Goal: Task Accomplishment & Management: Manage account settings

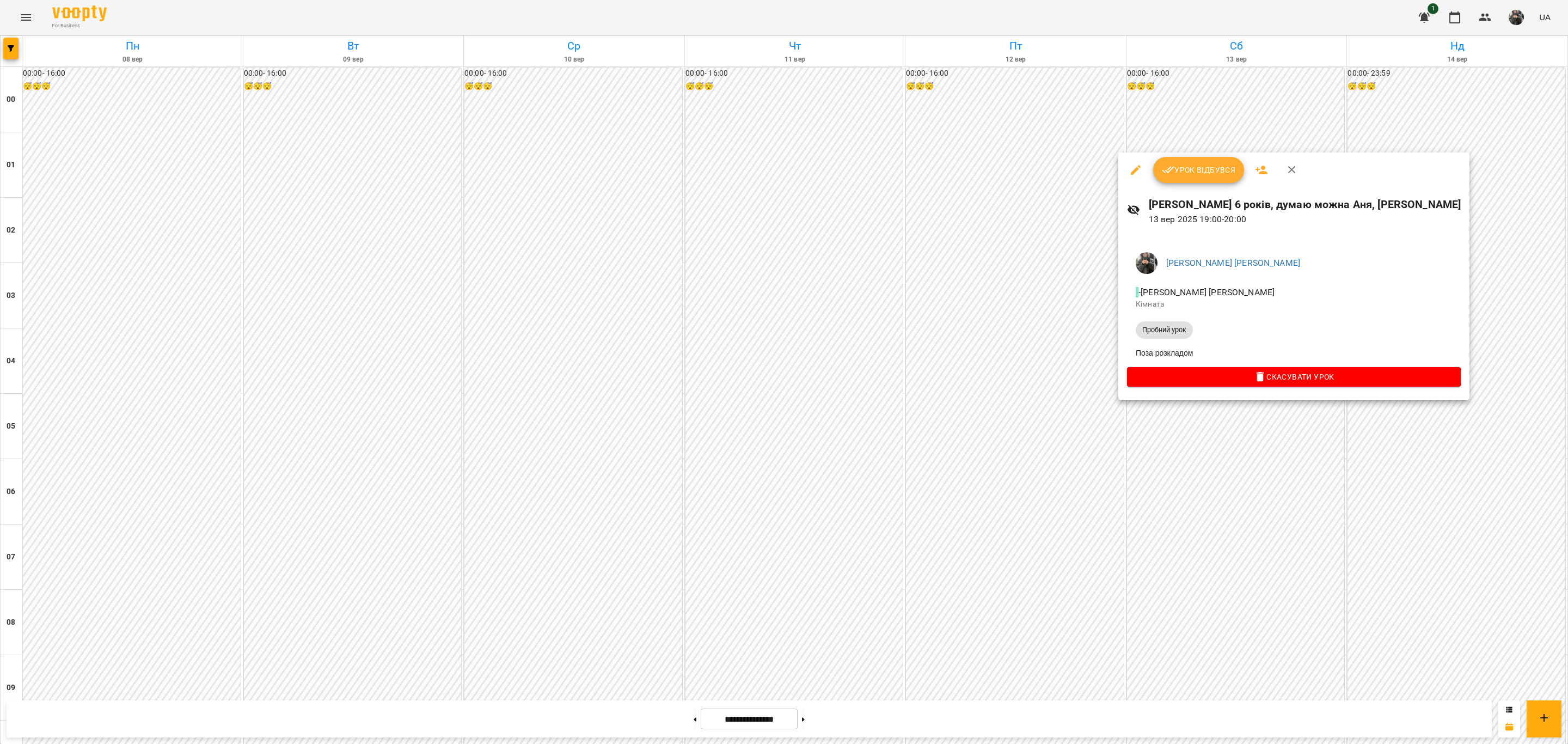
click at [1256, 492] on div at bounding box center [784, 372] width 1568 height 744
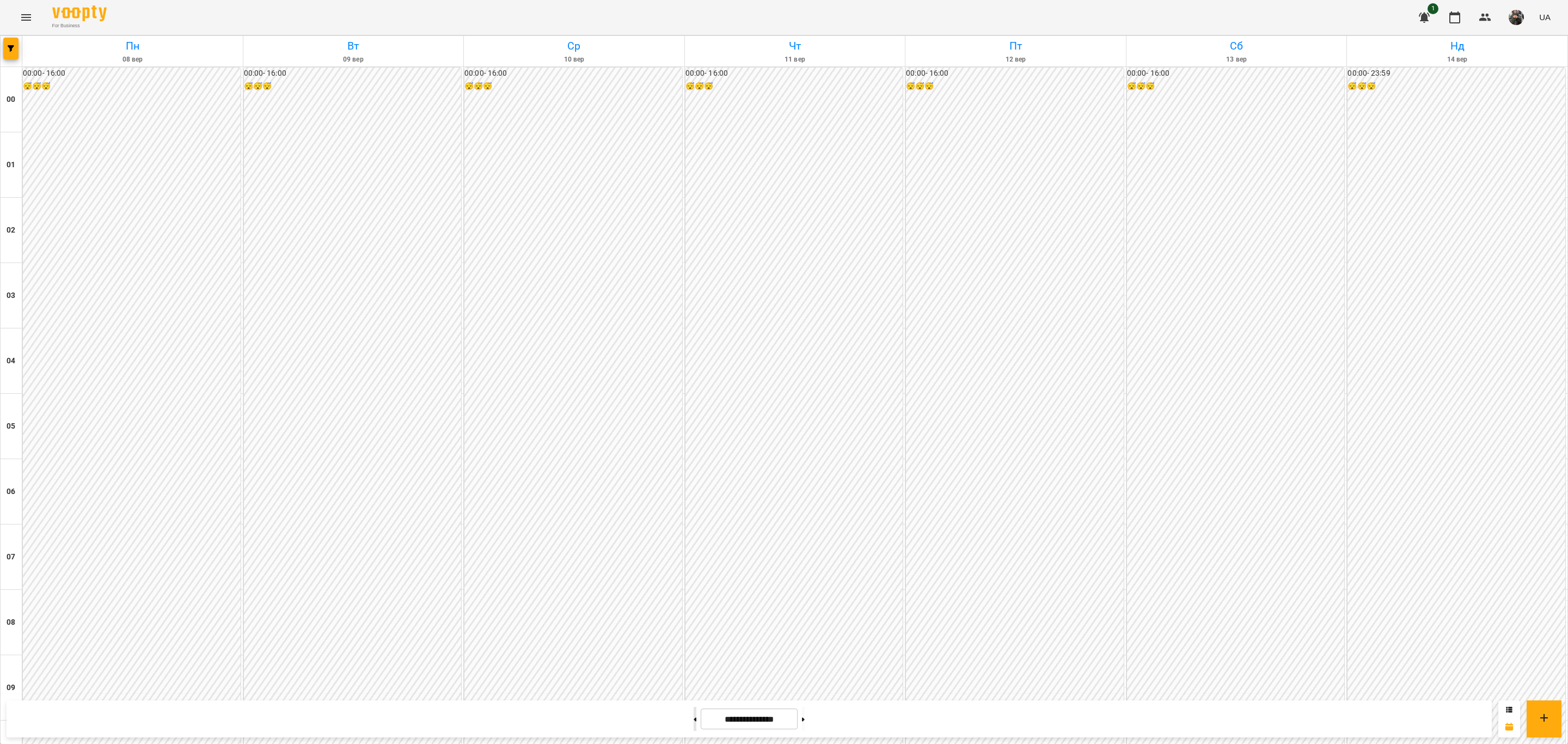
click at [694, 727] on button at bounding box center [695, 720] width 3 height 24
type input "**********"
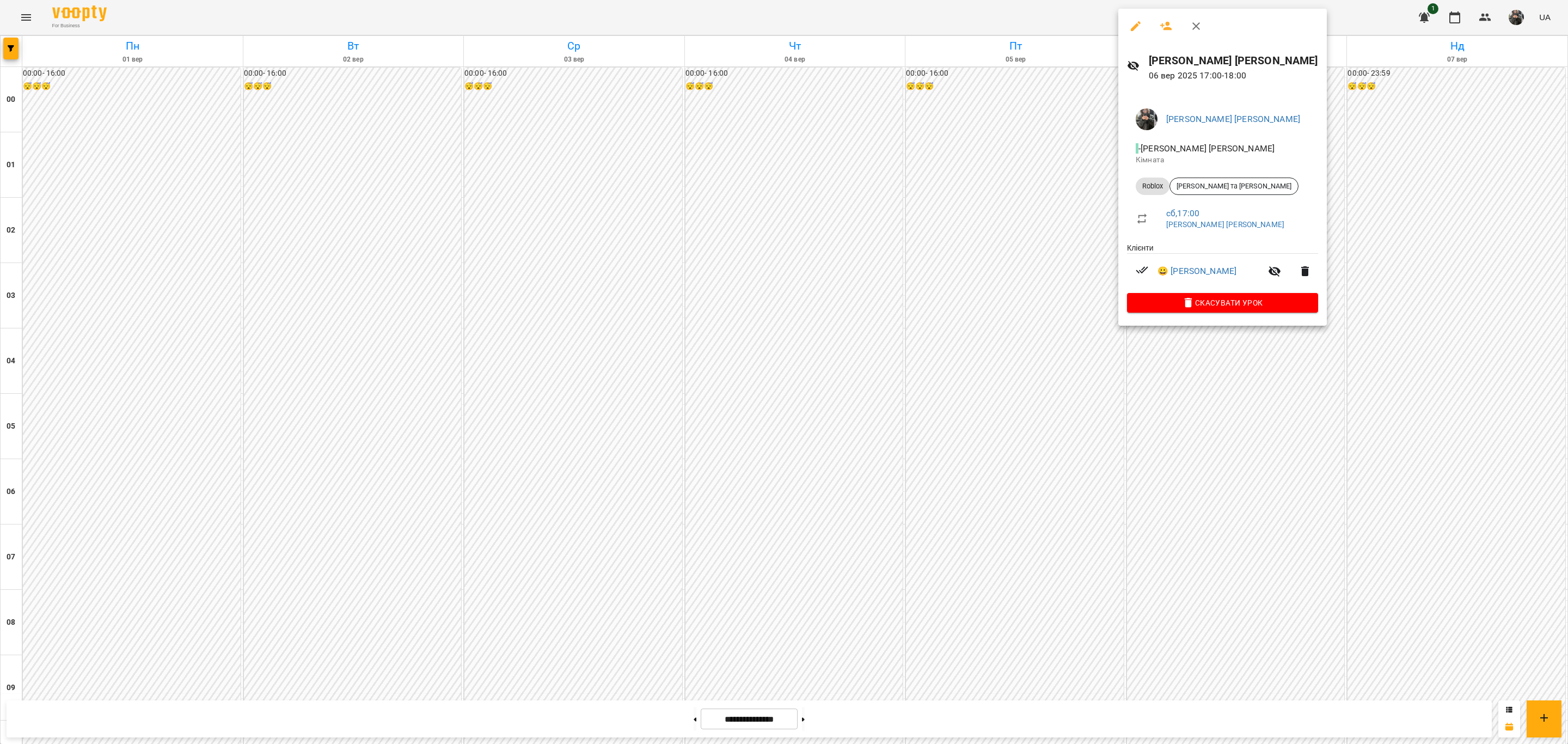
click at [1137, 31] on icon "button" at bounding box center [1135, 26] width 13 height 13
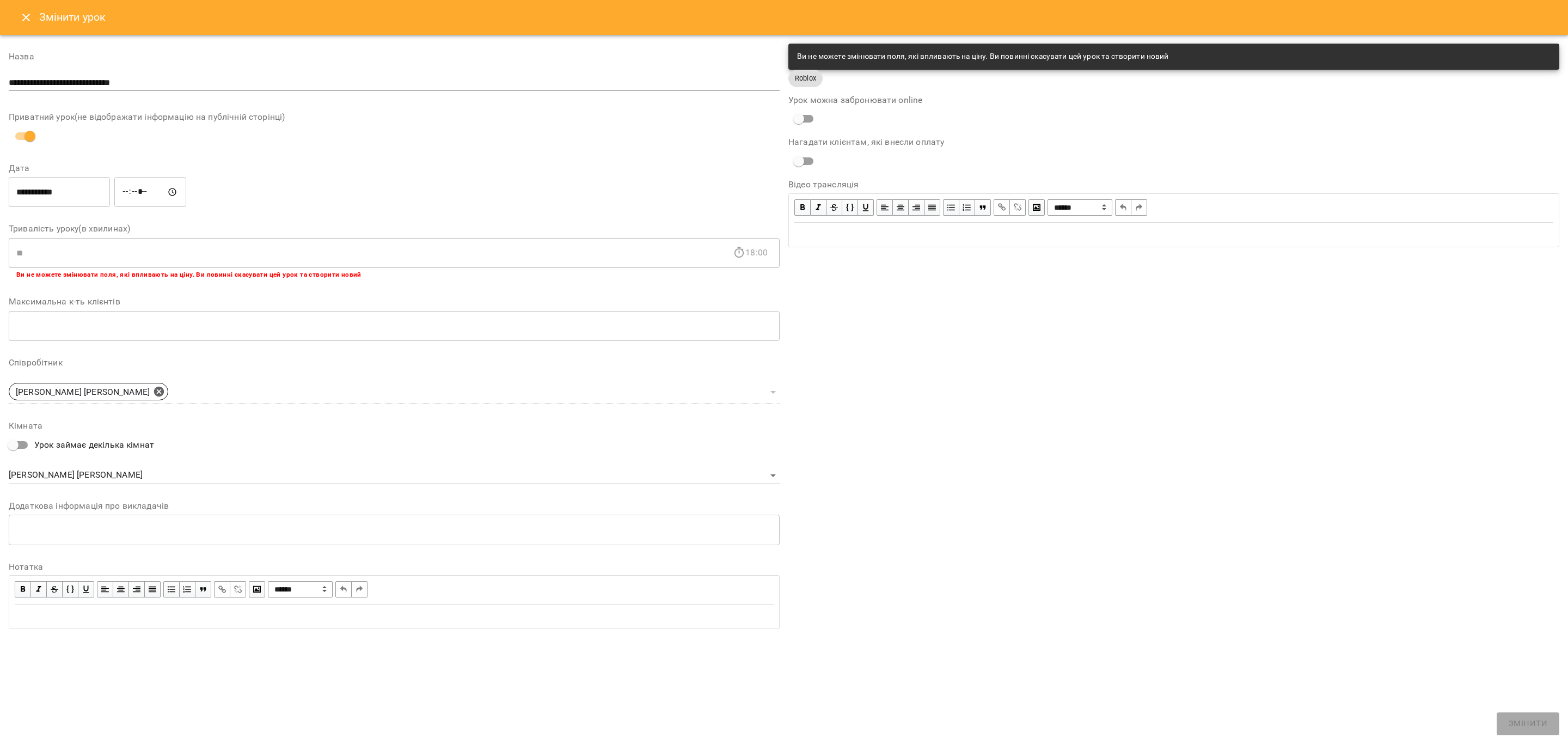
click at [29, 10] on button "Close" at bounding box center [26, 17] width 26 height 26
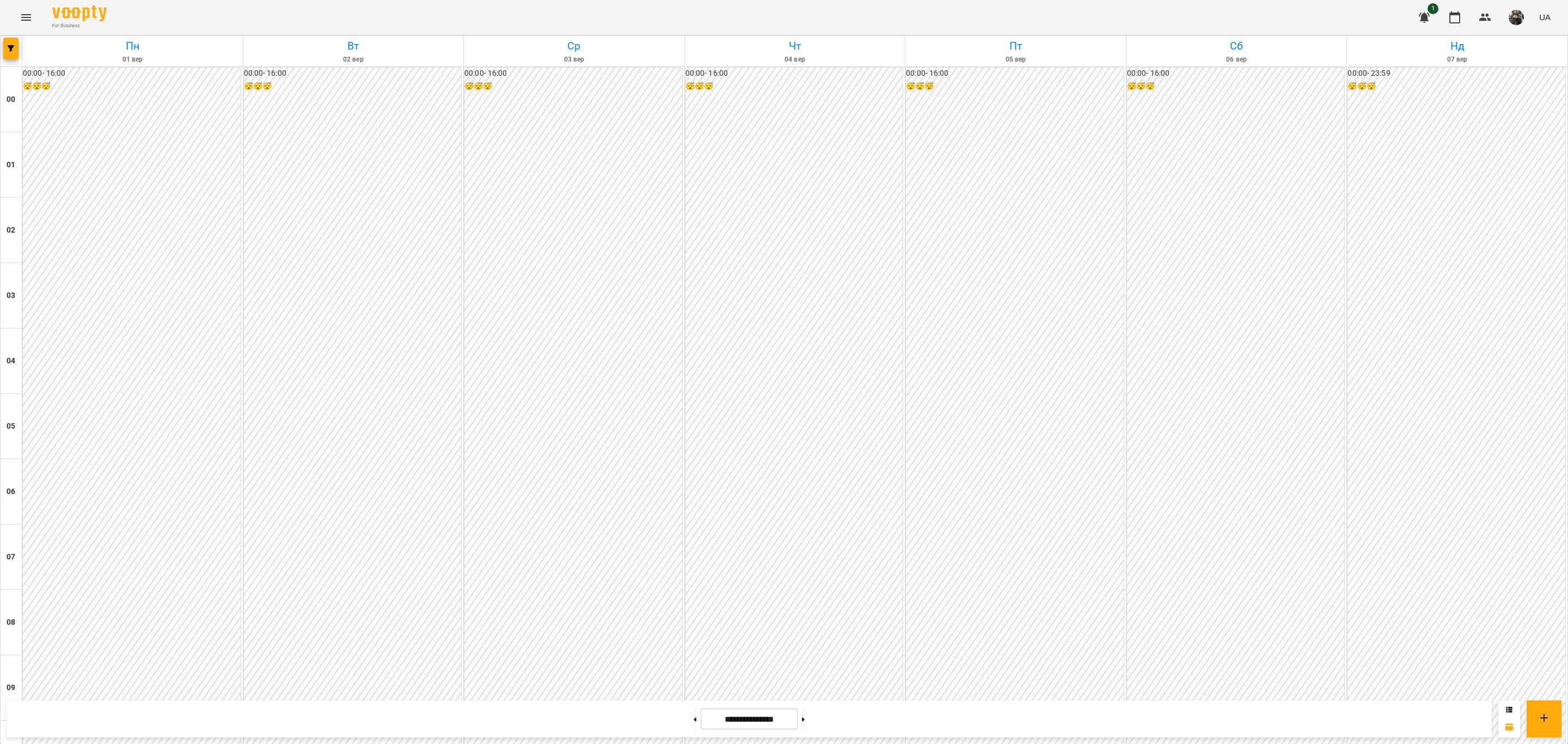
scroll to position [940, 0]
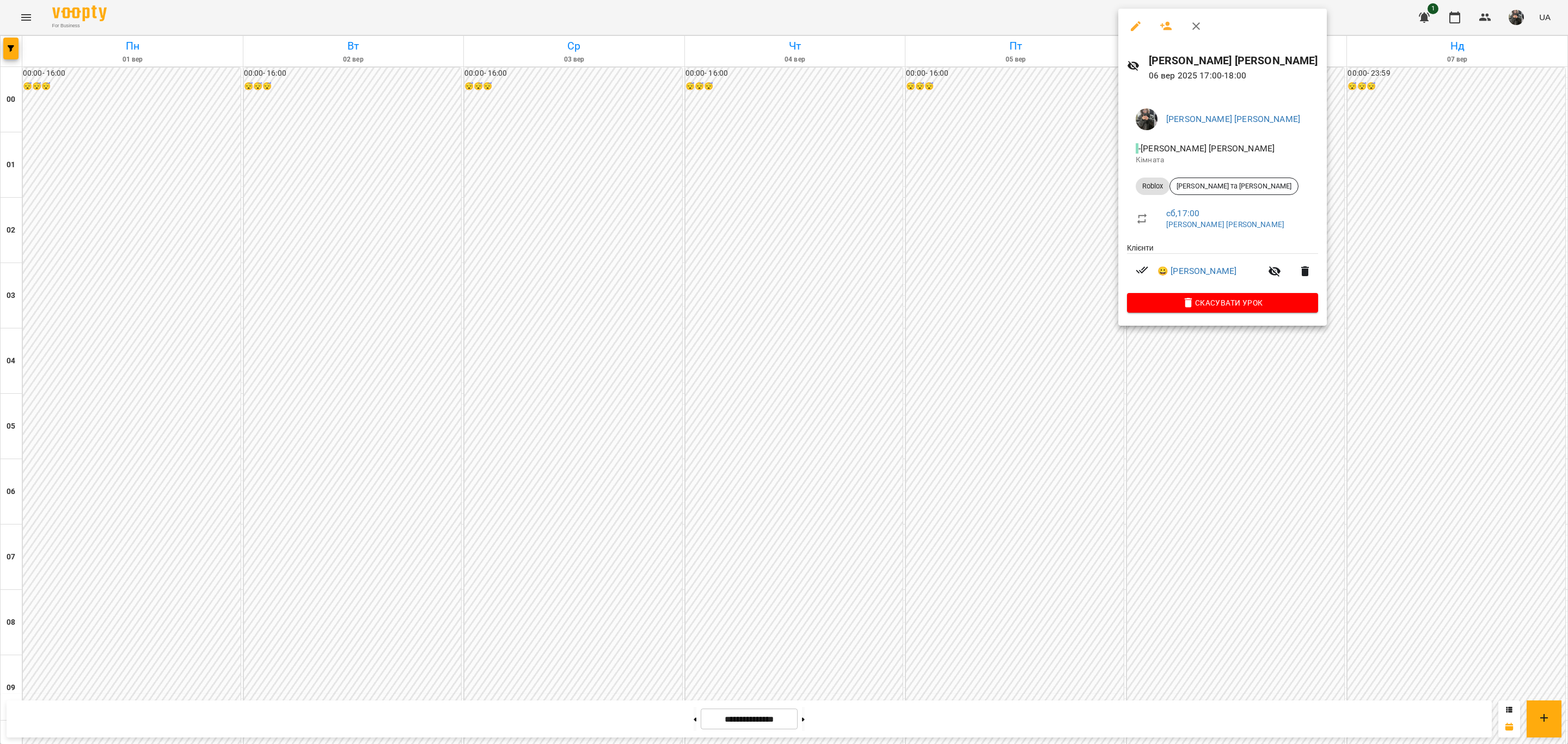
click at [1140, 28] on icon "button" at bounding box center [1135, 26] width 13 height 13
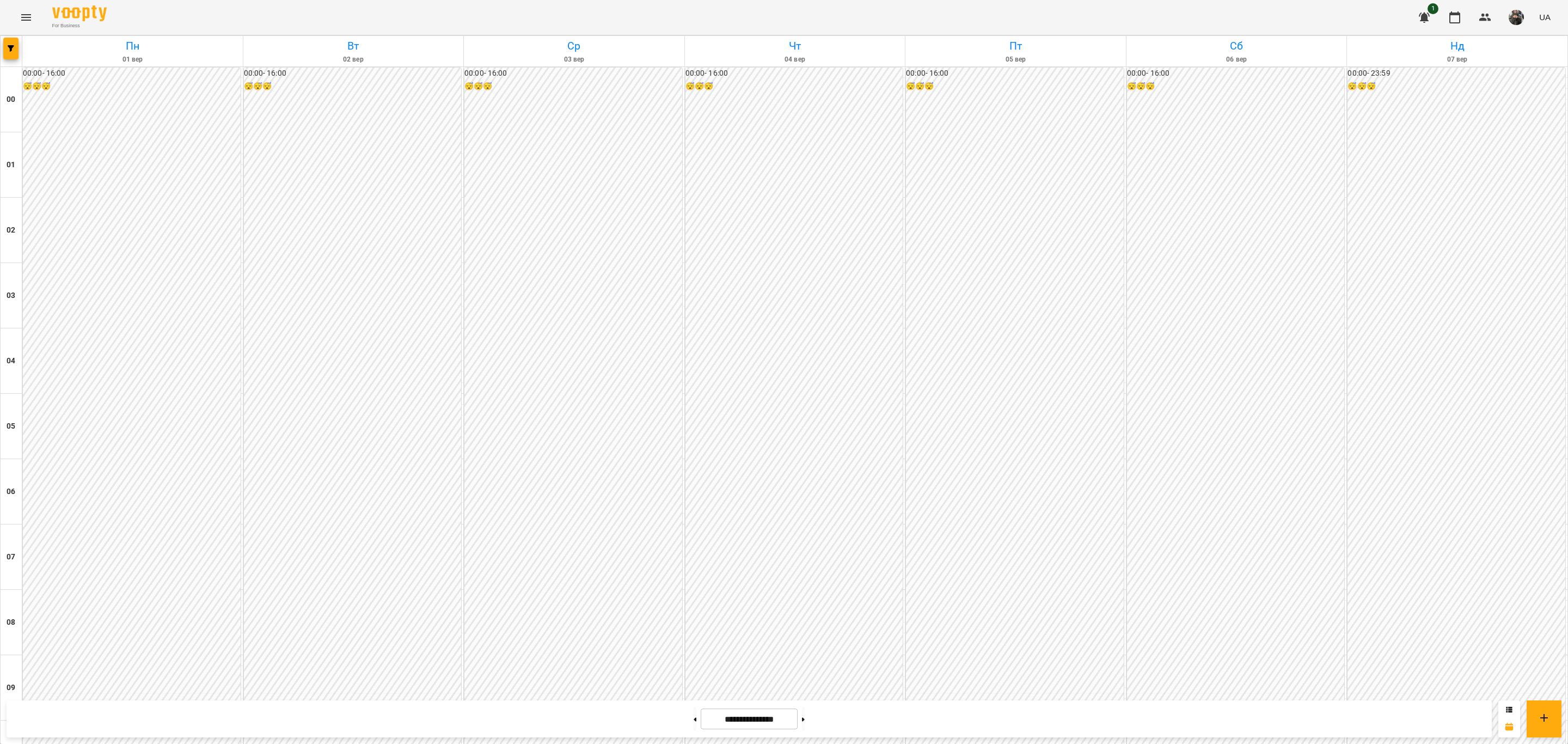
scroll to position [940, 0]
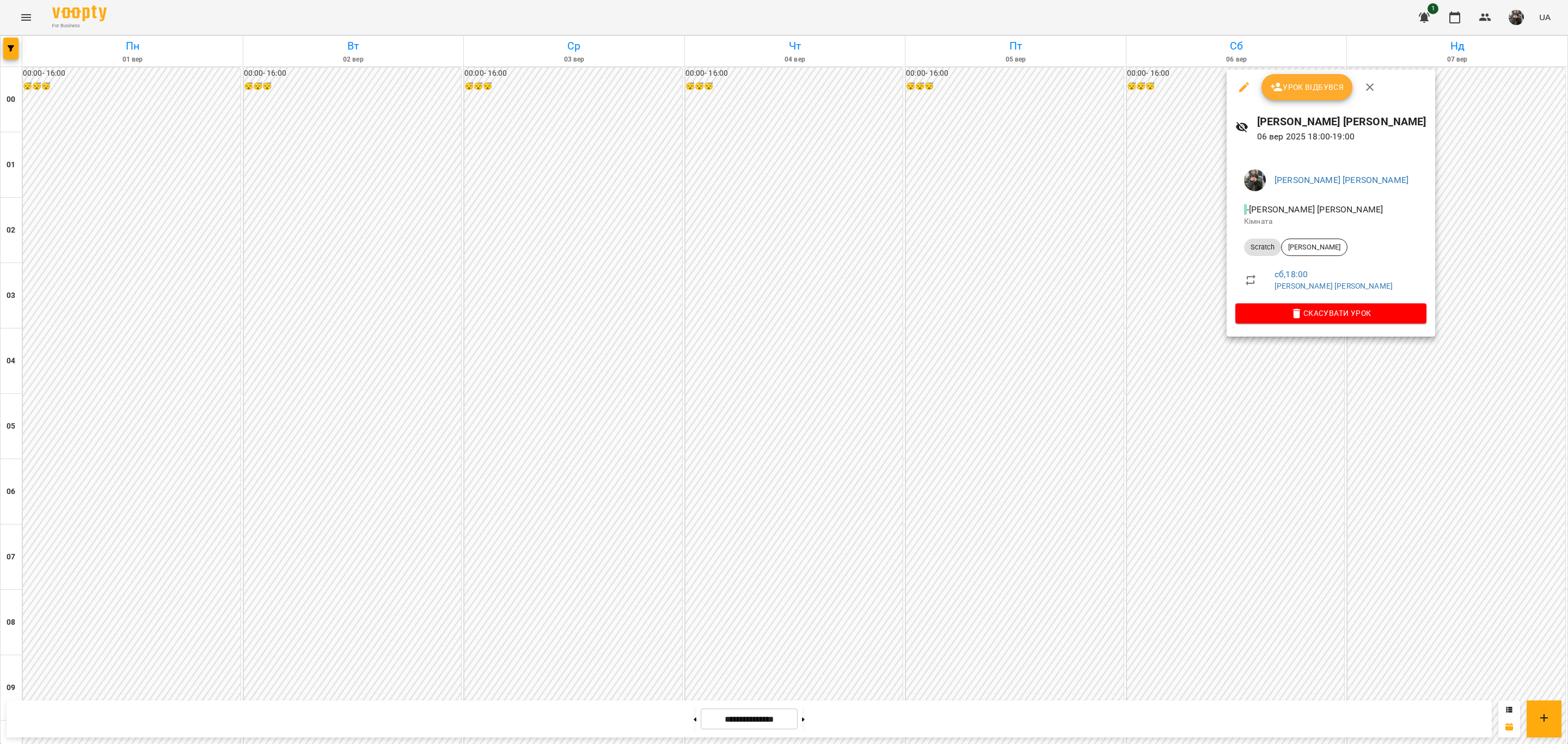
click at [1236, 448] on div at bounding box center [784, 372] width 1568 height 744
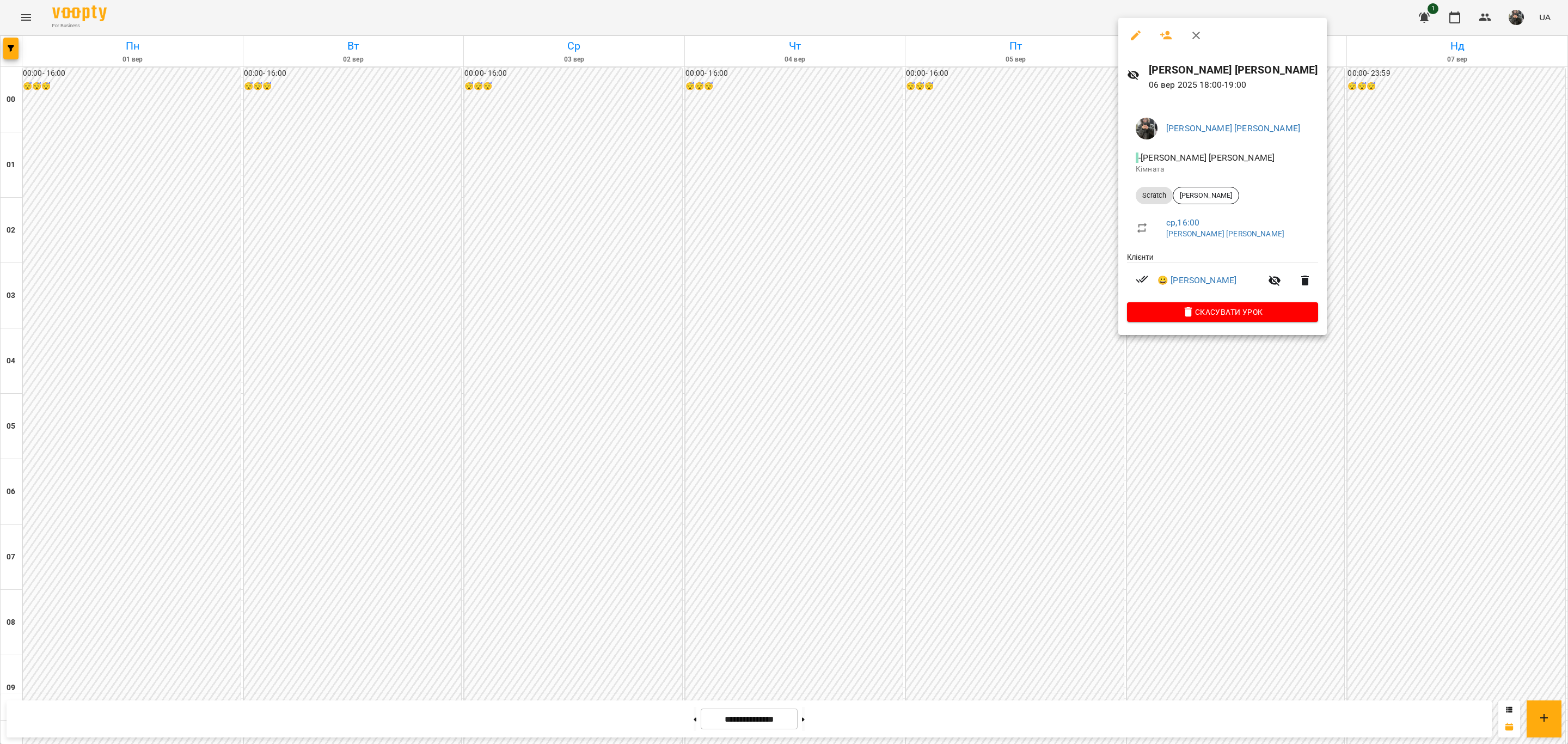
click at [1184, 464] on div at bounding box center [784, 372] width 1568 height 744
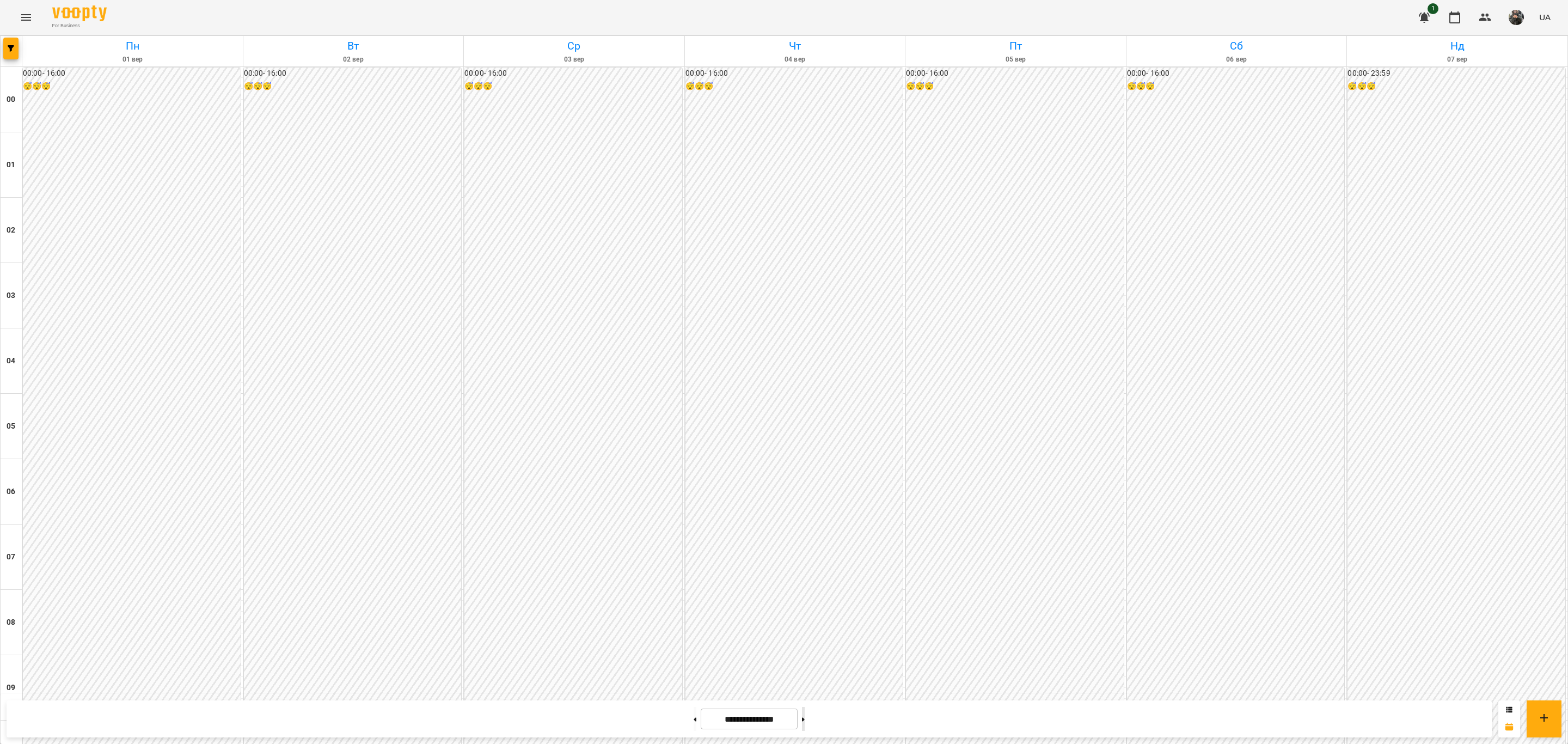
click at [804, 722] on button at bounding box center [803, 720] width 3 height 24
type input "**********"
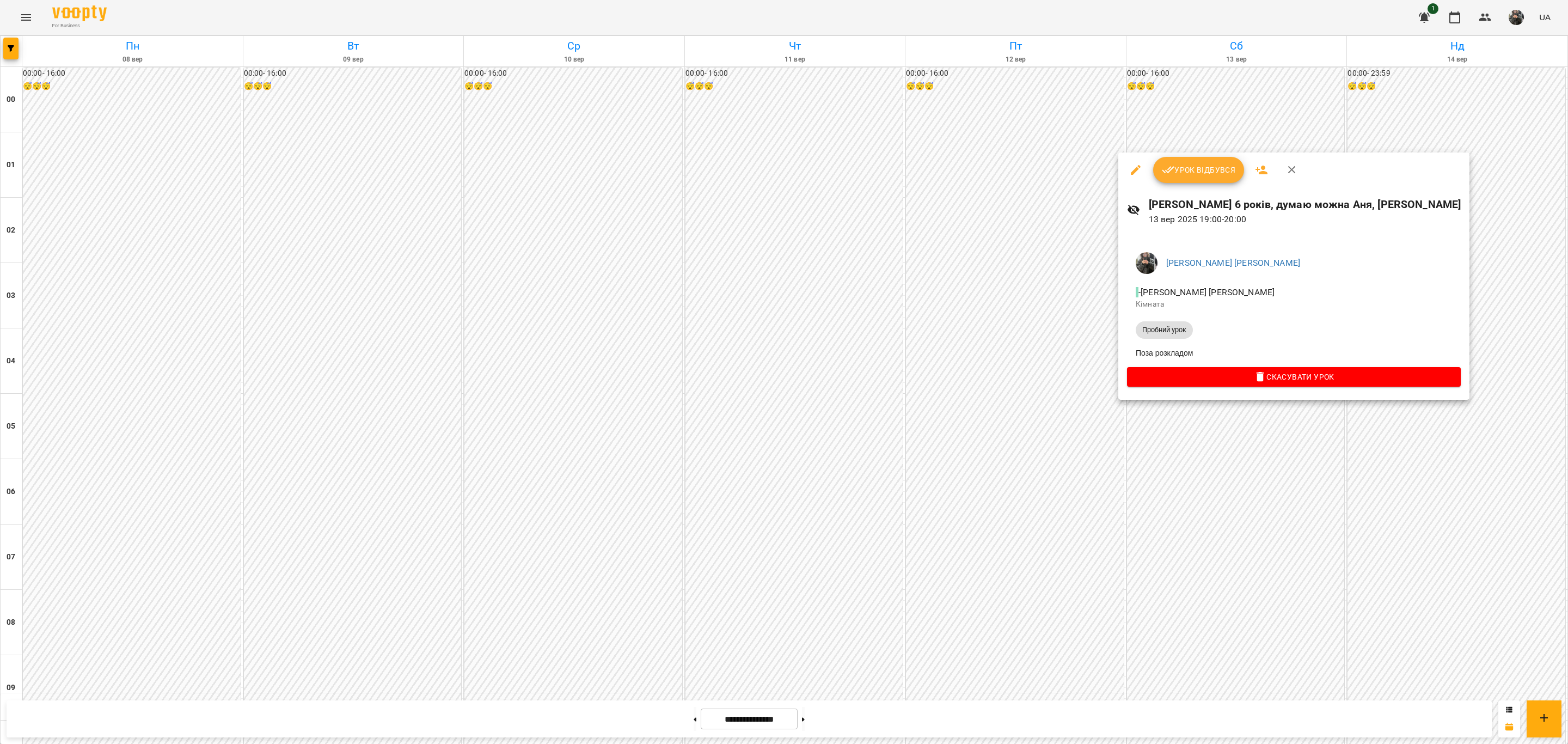
click at [1248, 553] on div at bounding box center [784, 372] width 1568 height 744
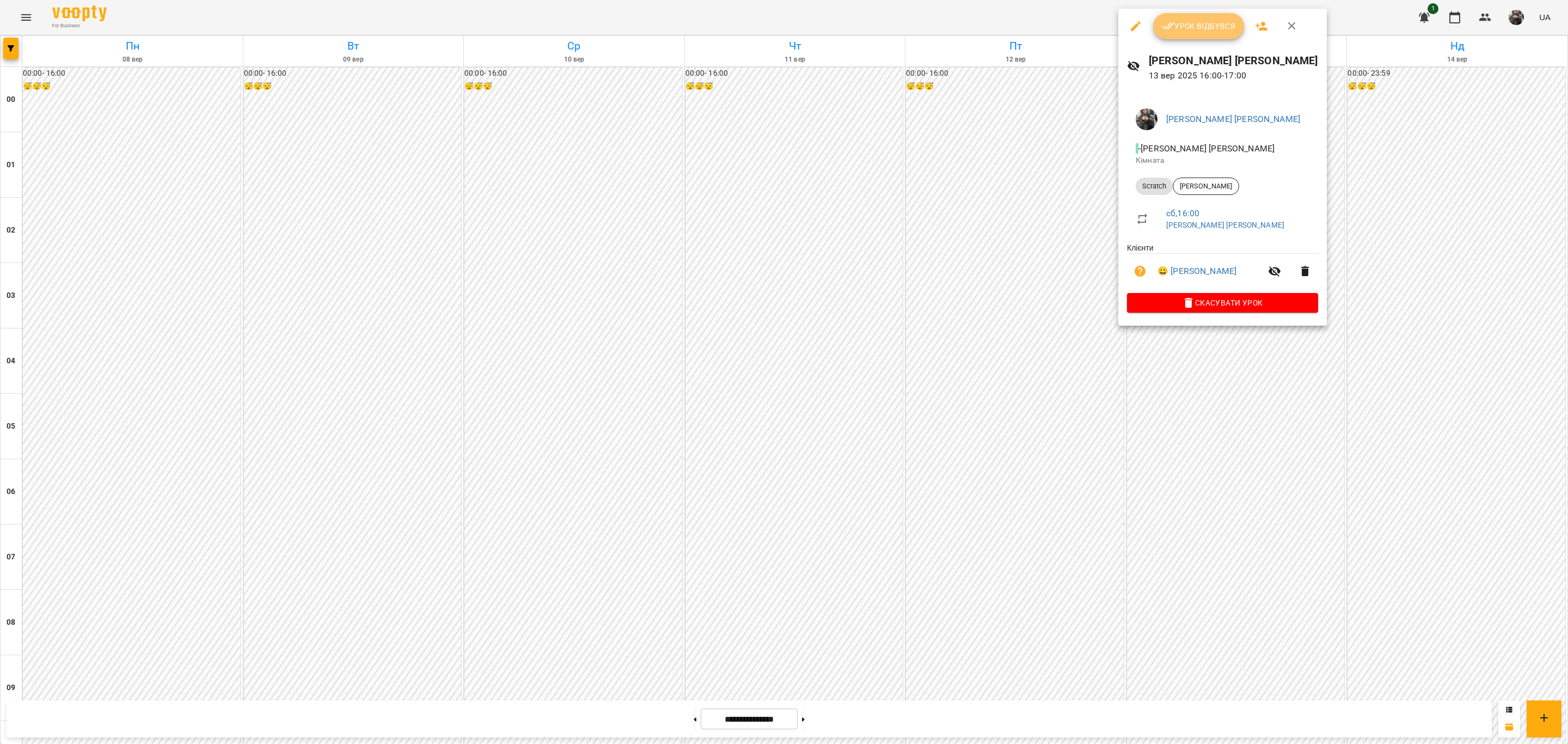
click at [1180, 27] on span "Урок відбувся" at bounding box center [1198, 26] width 74 height 13
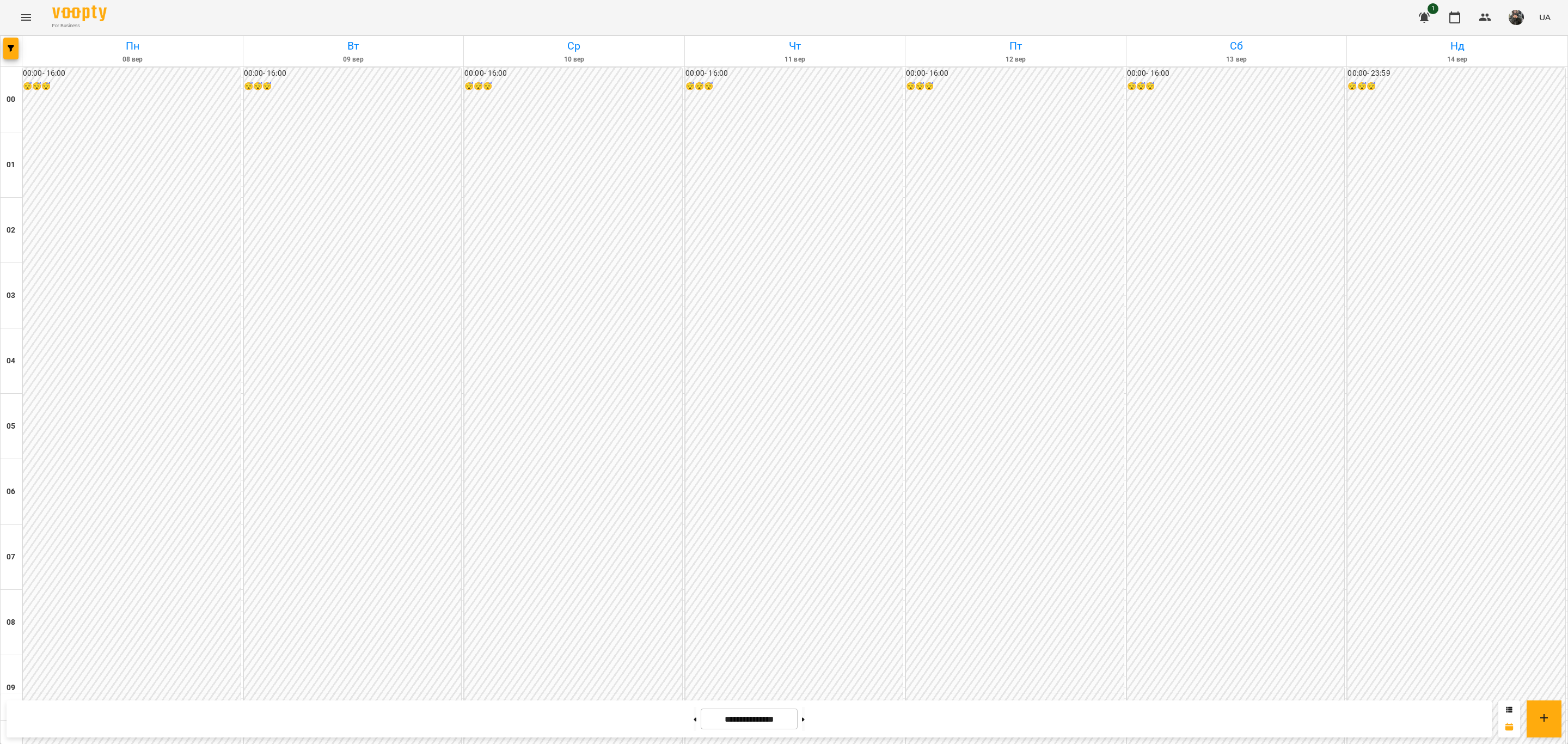
scroll to position [899, 0]
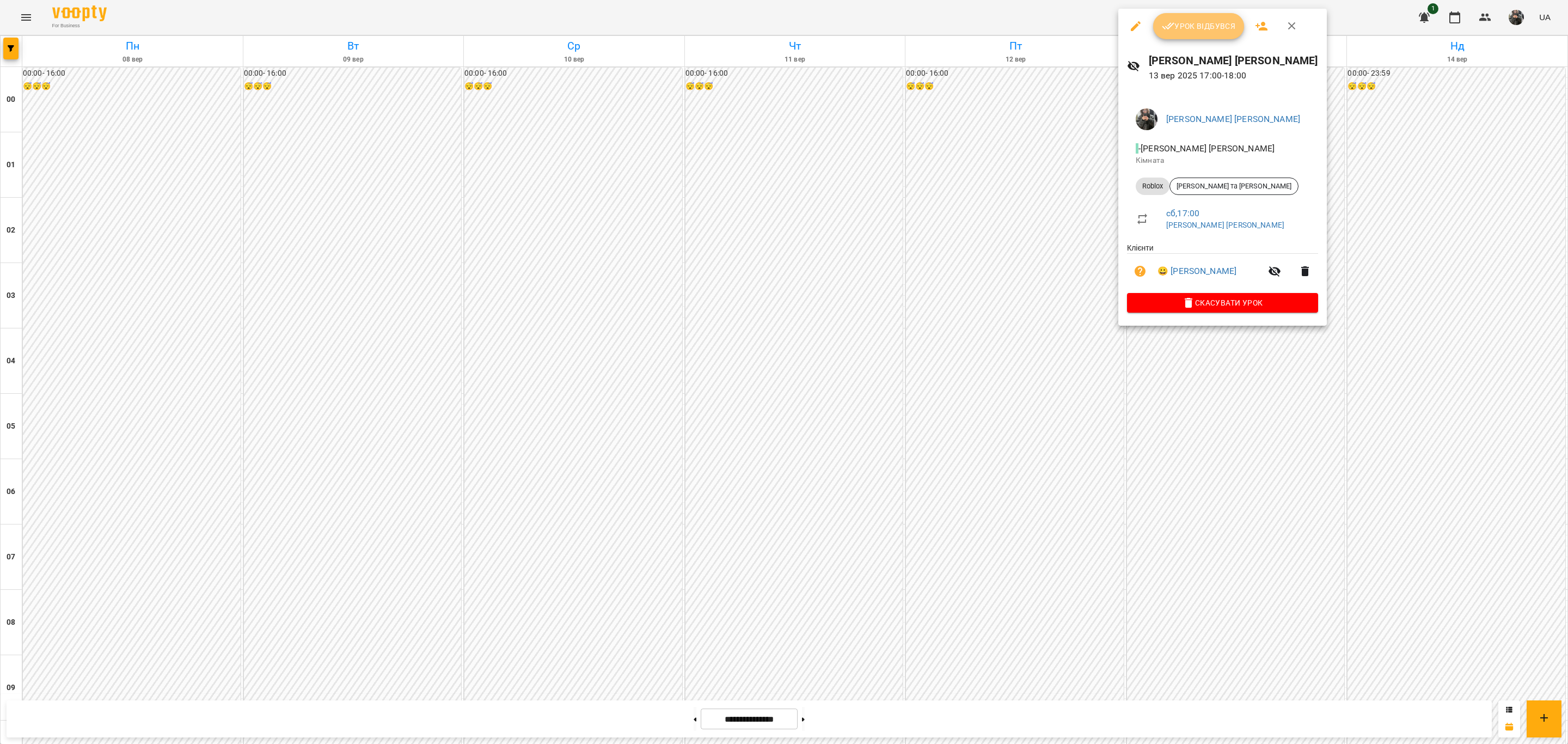
click at [1206, 29] on span "Урок відбувся" at bounding box center [1198, 26] width 74 height 13
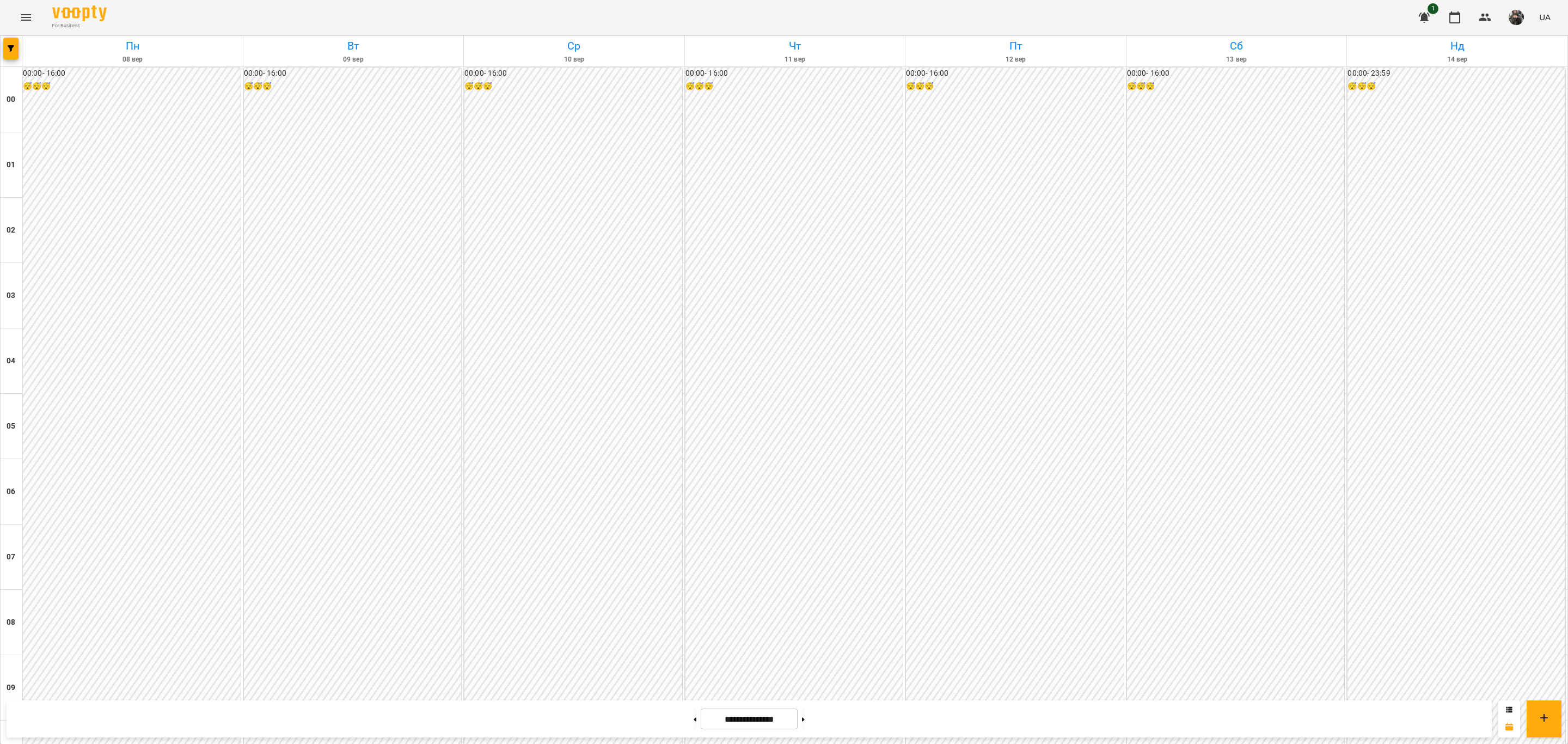
scroll to position [940, 0]
